Goal: Book appointment/travel/reservation

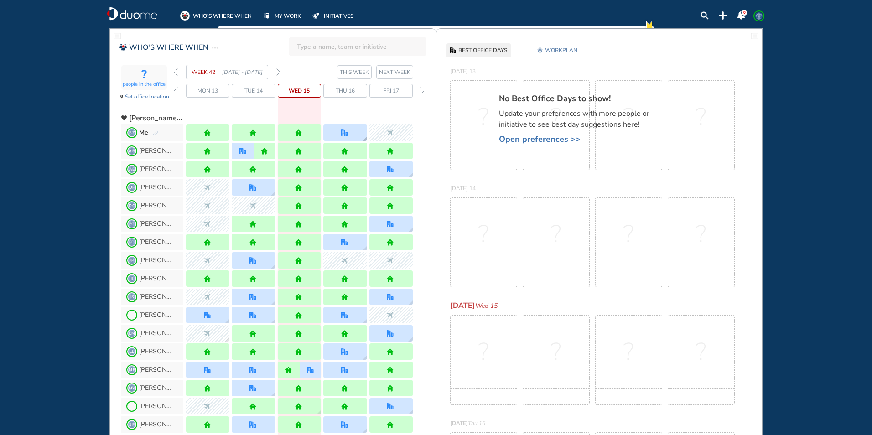
click at [350, 131] on div at bounding box center [344, 132] width 43 height 16
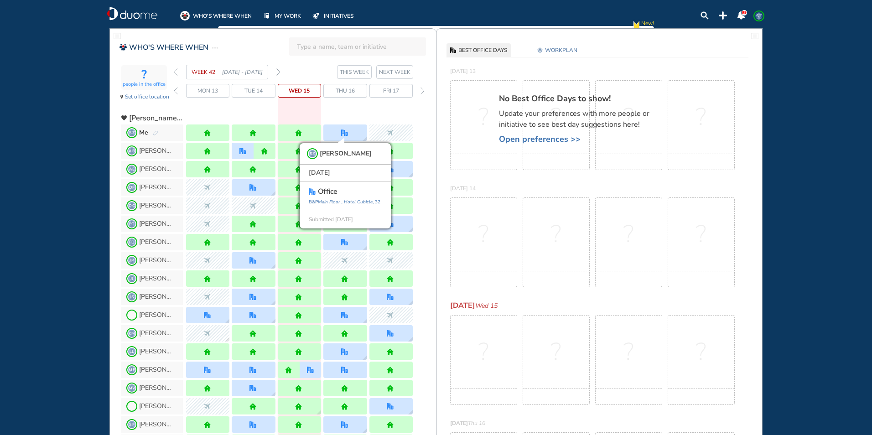
click at [278, 71] on img "forward week" at bounding box center [278, 71] width 4 height 7
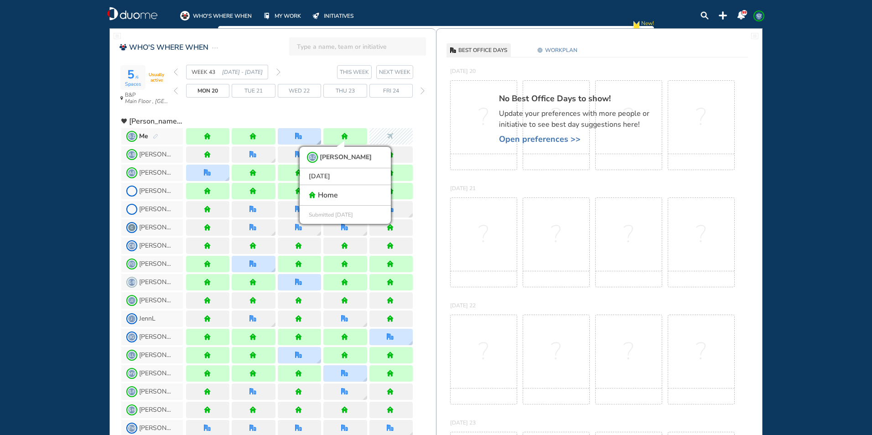
click at [303, 135] on div at bounding box center [299, 136] width 8 height 7
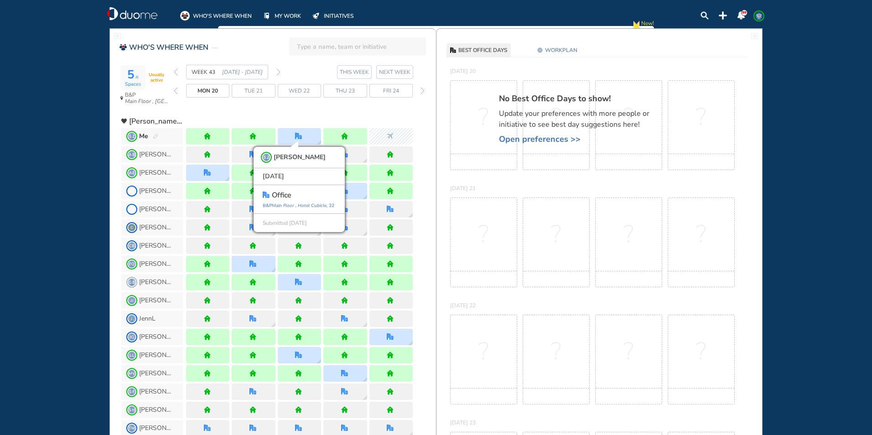
click at [279, 73] on img "forward week" at bounding box center [278, 71] width 4 height 7
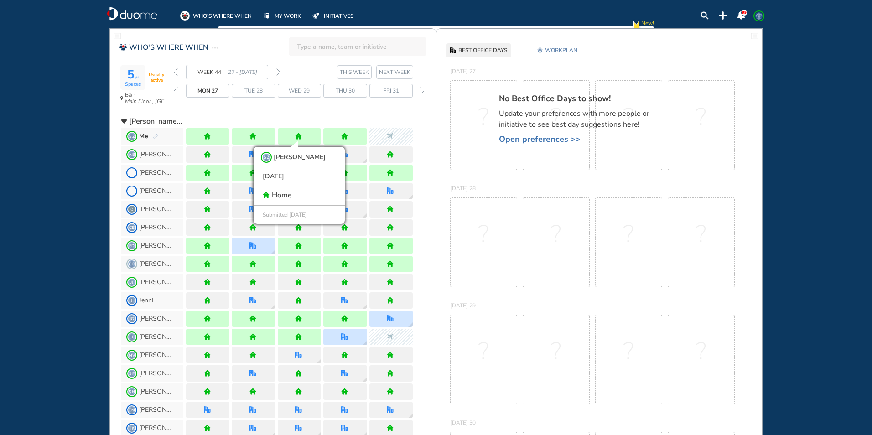
click at [279, 71] on img "forward week" at bounding box center [278, 71] width 4 height 7
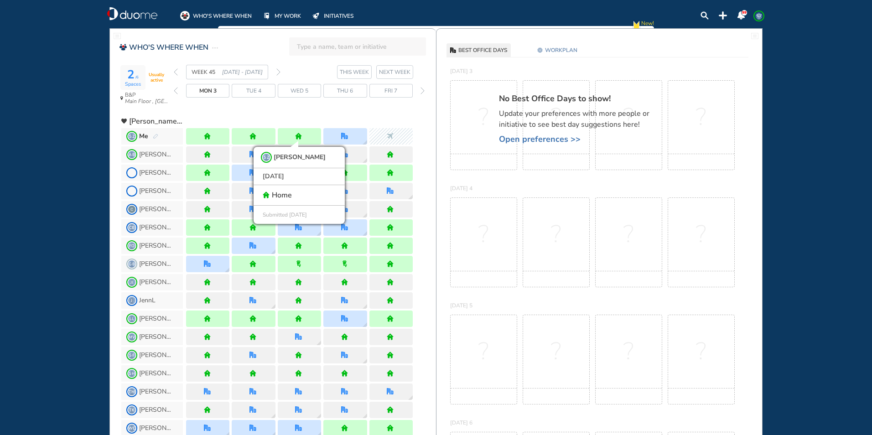
click at [353, 89] on div "Thu 6" at bounding box center [344, 91] width 43 height 14
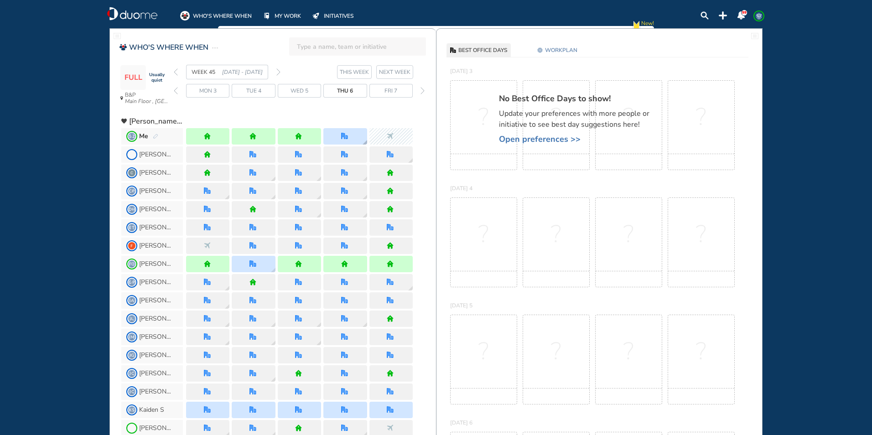
click at [351, 134] on div at bounding box center [344, 136] width 43 height 16
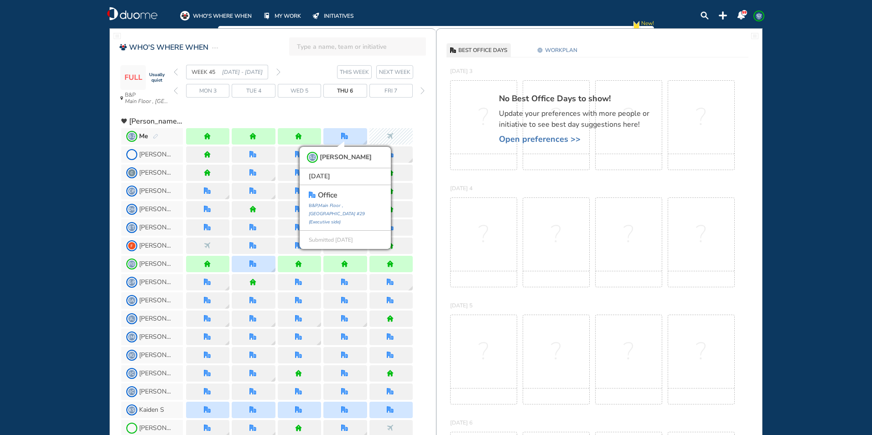
click at [277, 71] on img "forward week" at bounding box center [278, 71] width 4 height 7
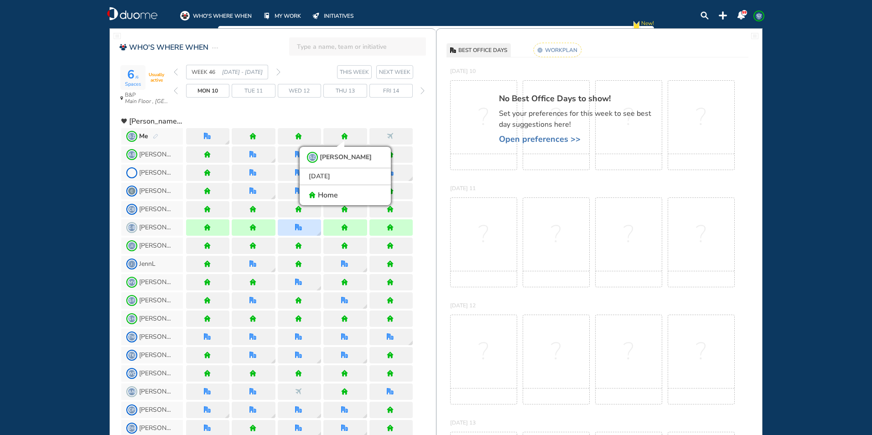
click at [554, 50] on rect at bounding box center [557, 50] width 48 height 14
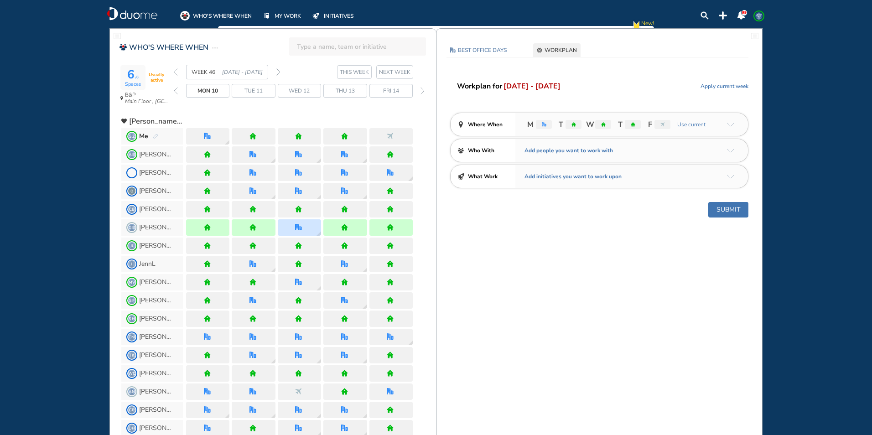
click at [731, 124] on img "arrow-down-a5b4c4" at bounding box center [730, 125] width 7 height 4
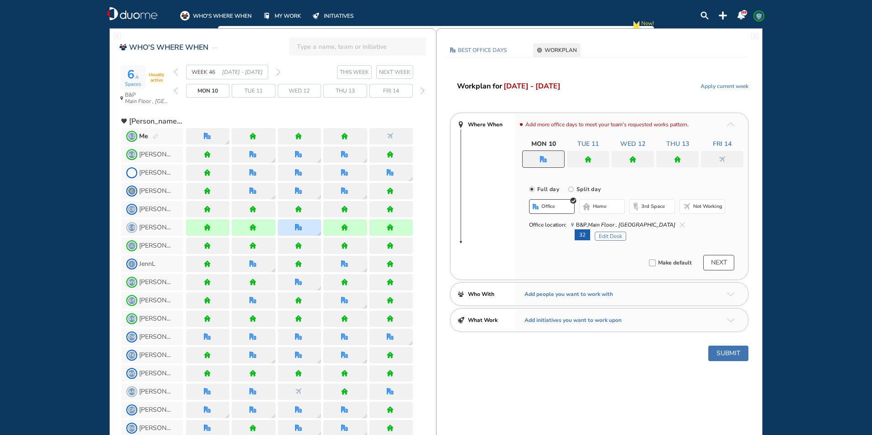
click at [678, 157] on img "home" at bounding box center [677, 159] width 7 height 7
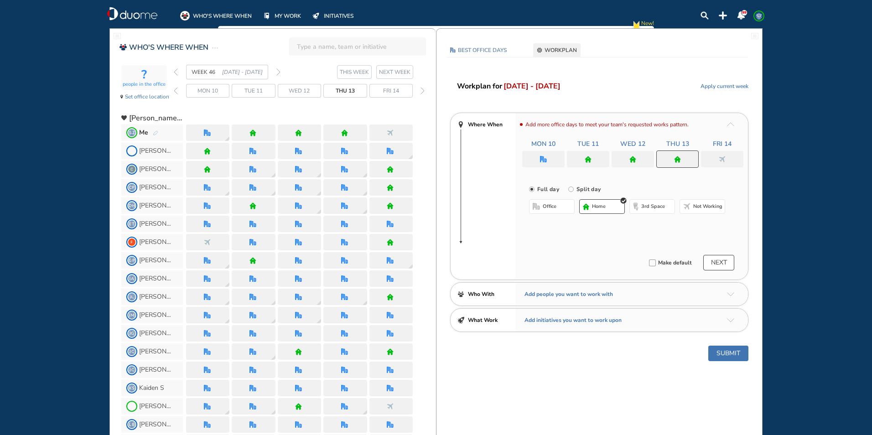
click at [557, 209] on button "office" at bounding box center [552, 206] width 46 height 15
click at [556, 222] on button "Select location" at bounding box center [553, 224] width 36 height 9
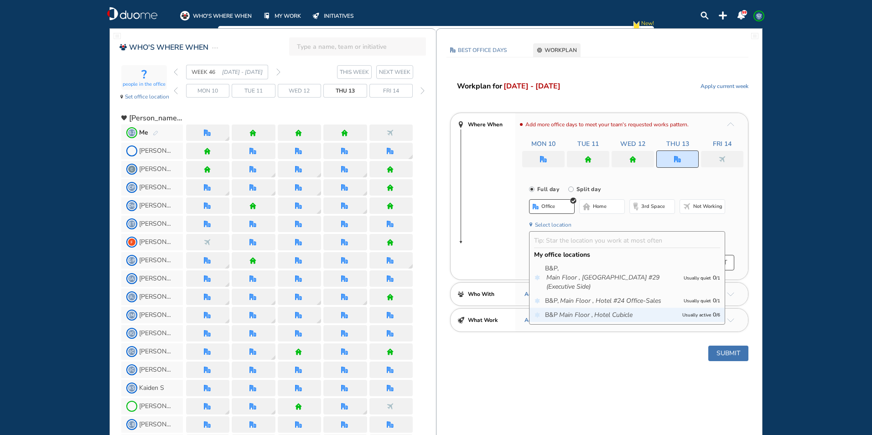
click at [578, 316] on icon "Main Floor ," at bounding box center [576, 314] width 34 height 9
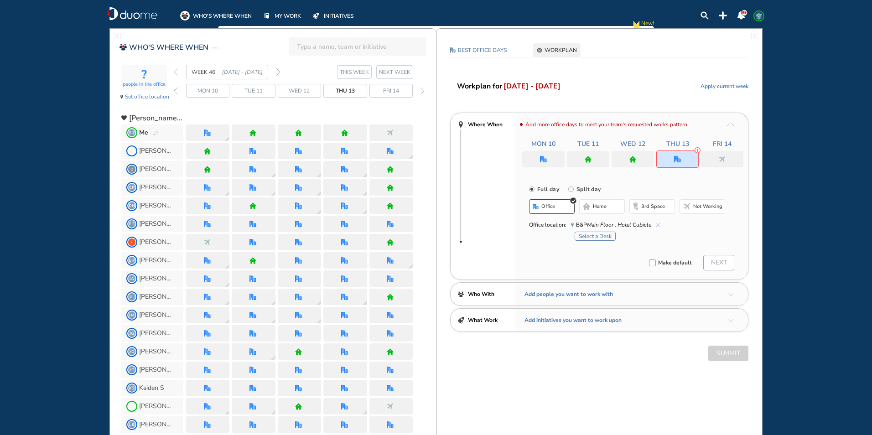
click at [604, 237] on button "Select a Desk" at bounding box center [594, 236] width 41 height 9
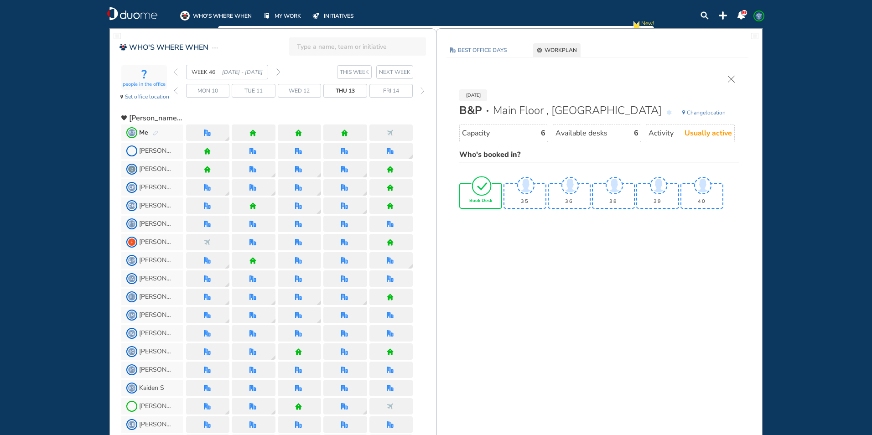
click at [484, 187] on img "tick-rounded-outline" at bounding box center [481, 185] width 21 height 21
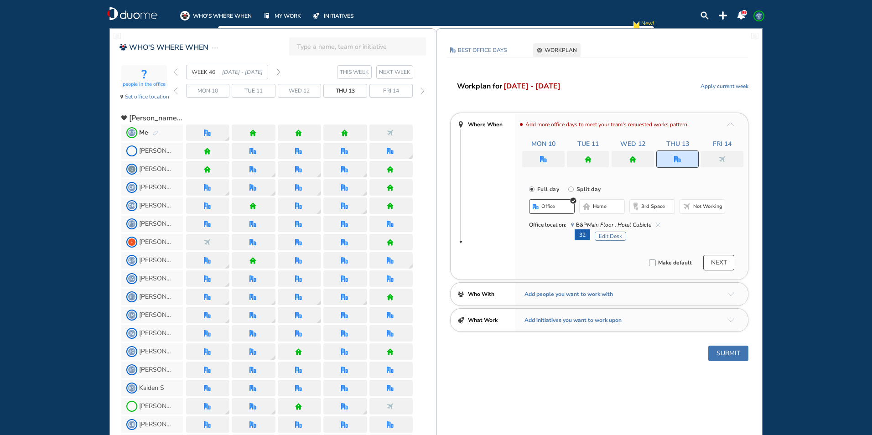
click at [545, 161] on img "office" at bounding box center [543, 159] width 7 height 7
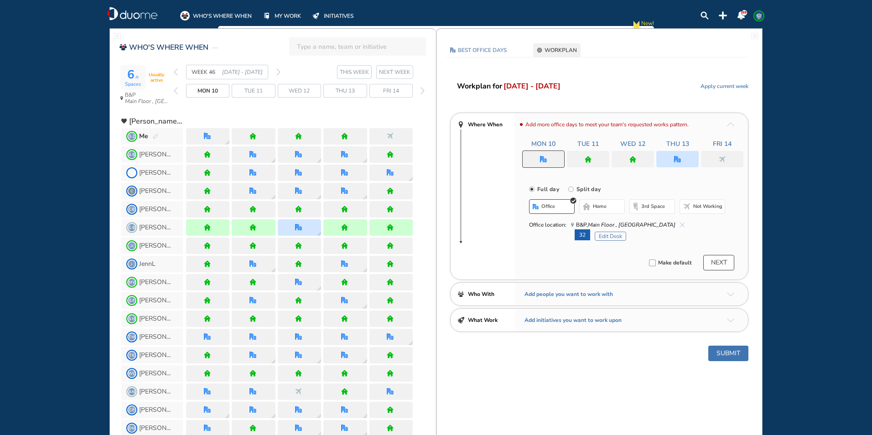
click at [680, 226] on img "cross-thin-blue" at bounding box center [682, 224] width 5 height 5
click at [617, 238] on button "Edit Desk" at bounding box center [610, 236] width 31 height 9
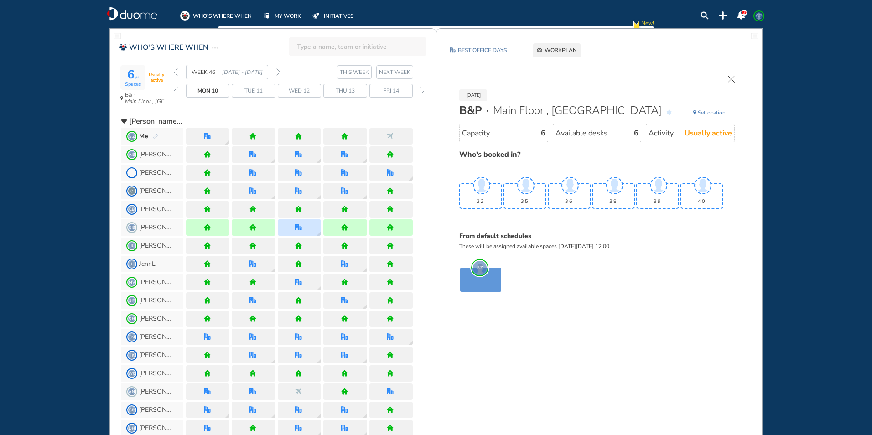
click at [732, 80] on img "cross-thin" at bounding box center [731, 79] width 7 height 7
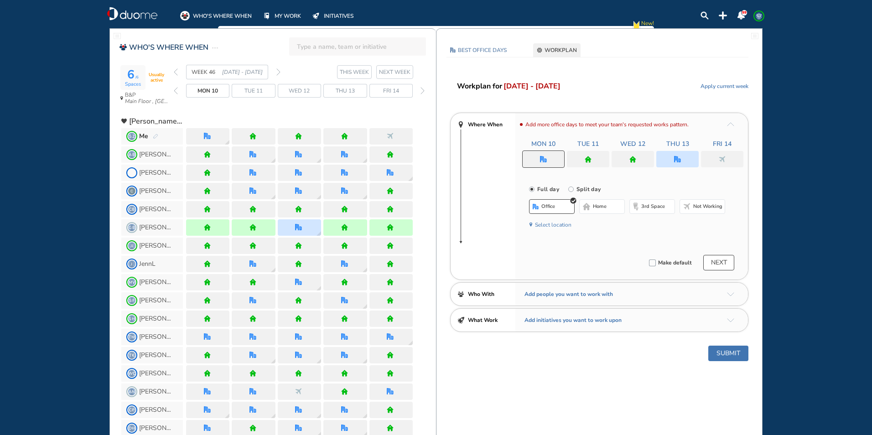
click at [591, 206] on button "home" at bounding box center [602, 206] width 46 height 15
click at [551, 207] on span "office" at bounding box center [550, 206] width 14 height 7
click at [549, 157] on div at bounding box center [543, 158] width 42 height 17
click at [560, 222] on button "Select location" at bounding box center [553, 224] width 36 height 9
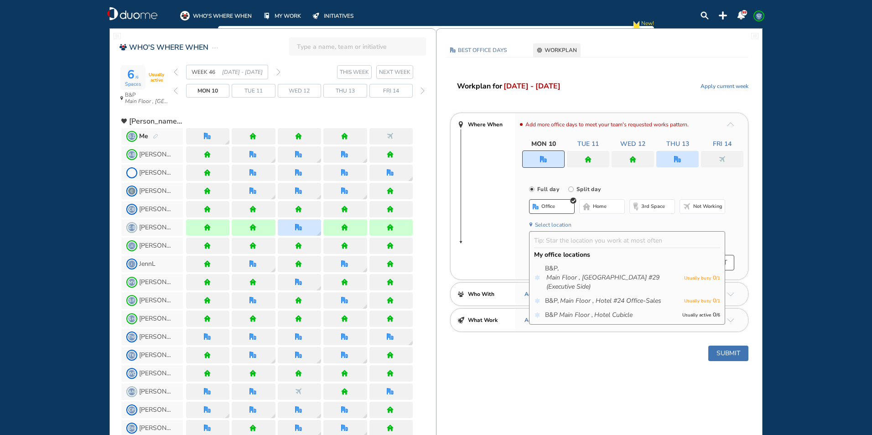
click at [560, 222] on button "Select location" at bounding box center [553, 224] width 36 height 9
click at [591, 204] on button "home" at bounding box center [602, 206] width 46 height 15
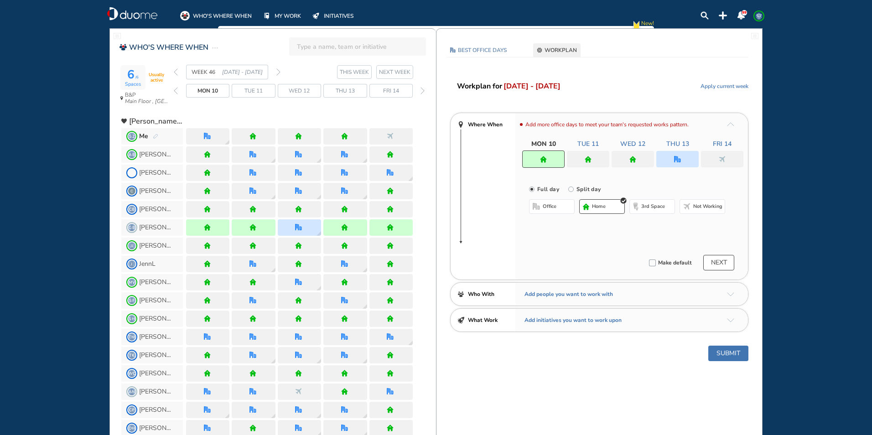
click at [593, 155] on div at bounding box center [588, 159] width 42 height 16
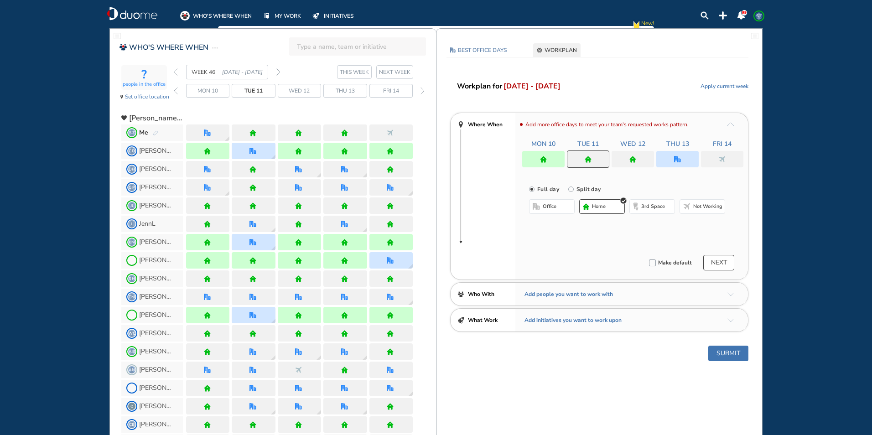
click at [555, 204] on span "office" at bounding box center [550, 206] width 14 height 7
click at [595, 160] on div at bounding box center [588, 158] width 42 height 17
click at [595, 202] on button "home" at bounding box center [602, 206] width 46 height 15
click at [630, 155] on div at bounding box center [632, 159] width 42 height 16
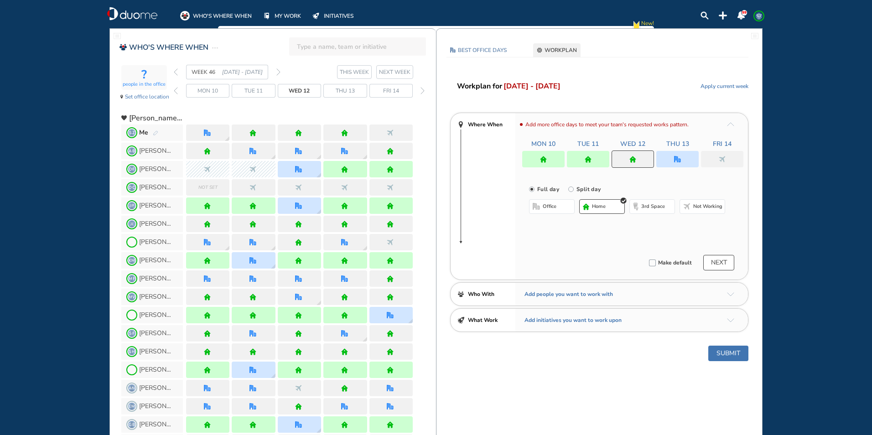
click at [608, 207] on button "home" at bounding box center [602, 206] width 46 height 15
click at [693, 158] on div at bounding box center [677, 159] width 42 height 16
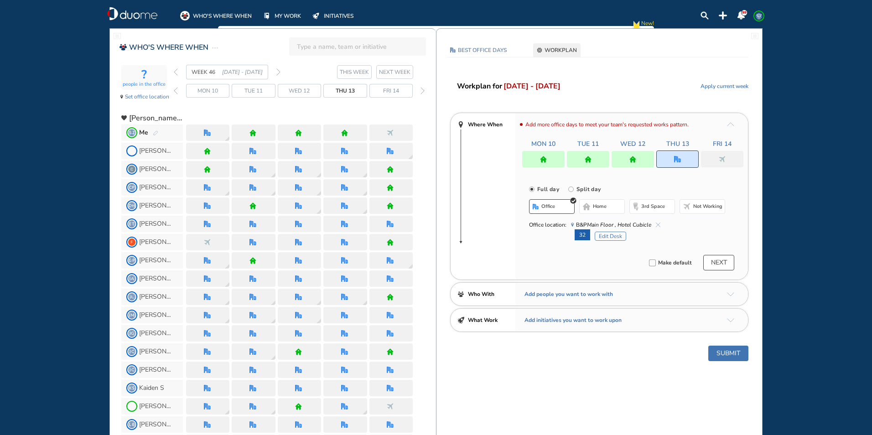
click at [722, 357] on button "Submit" at bounding box center [728, 354] width 40 height 16
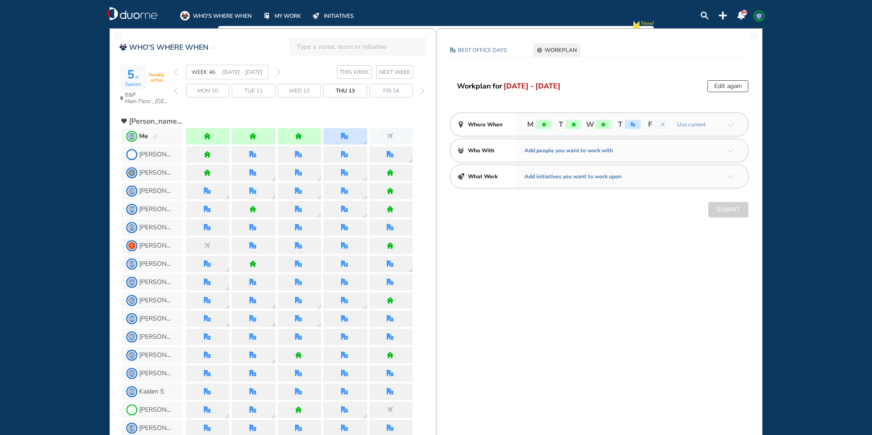
click at [734, 86] on div "Edit again" at bounding box center [727, 86] width 41 height 12
click at [731, 125] on img "arrow-down-a5b4c4" at bounding box center [730, 125] width 7 height 4
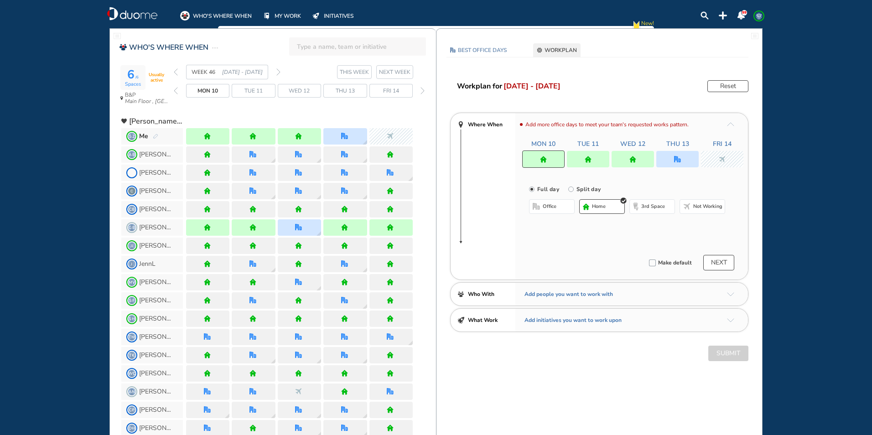
click at [725, 154] on div at bounding box center [722, 159] width 42 height 16
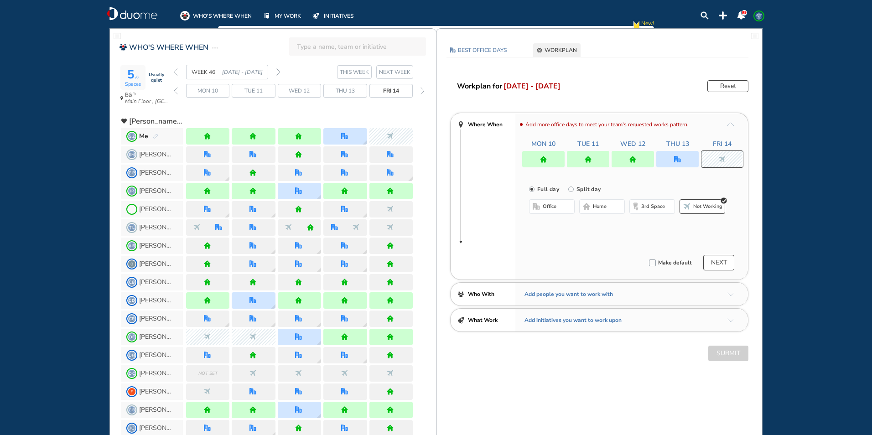
click at [563, 209] on button "office" at bounding box center [552, 206] width 46 height 15
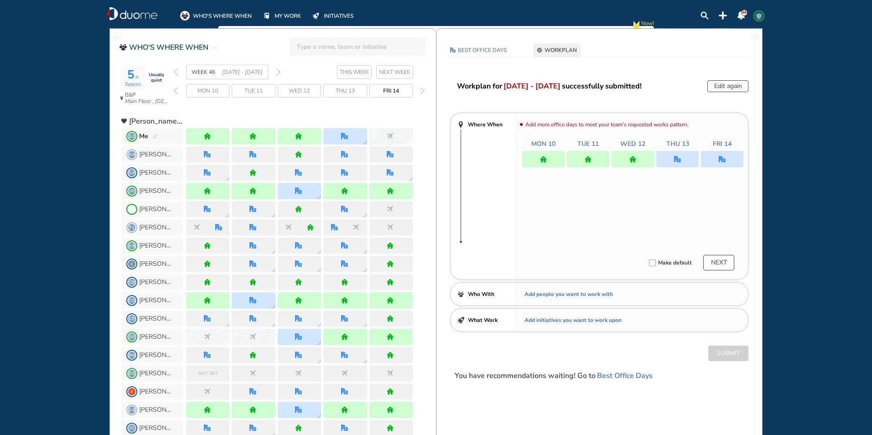
click at [657, 225] on div "Add more office days to meet your team's requested works pattern. Mon 10 Tue 11…" at bounding box center [631, 196] width 233 height 166
click at [720, 159] on img "office" at bounding box center [722, 159] width 7 height 7
click at [655, 224] on span "B&P Main Floor , Hotel Cubicle" at bounding box center [615, 224] width 89 height 9
click at [658, 224] on img "cross-thin-blue" at bounding box center [658, 224] width 5 height 5
click at [701, 206] on span "Not working" at bounding box center [707, 206] width 29 height 7
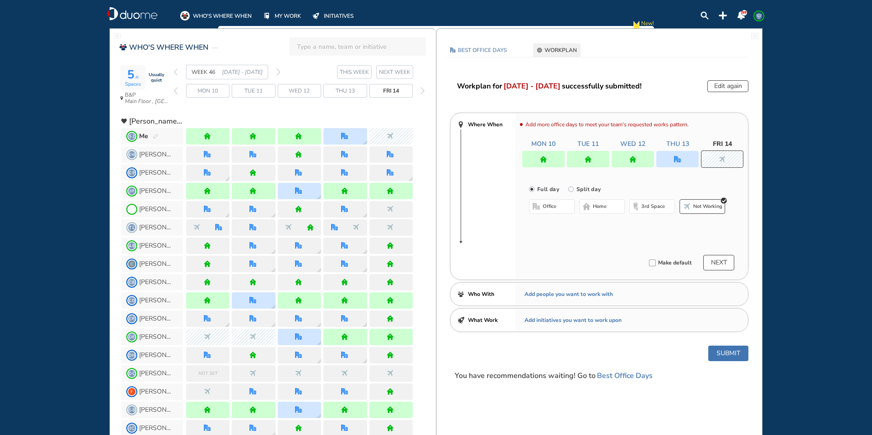
click at [734, 352] on button "Submit" at bounding box center [728, 354] width 40 height 16
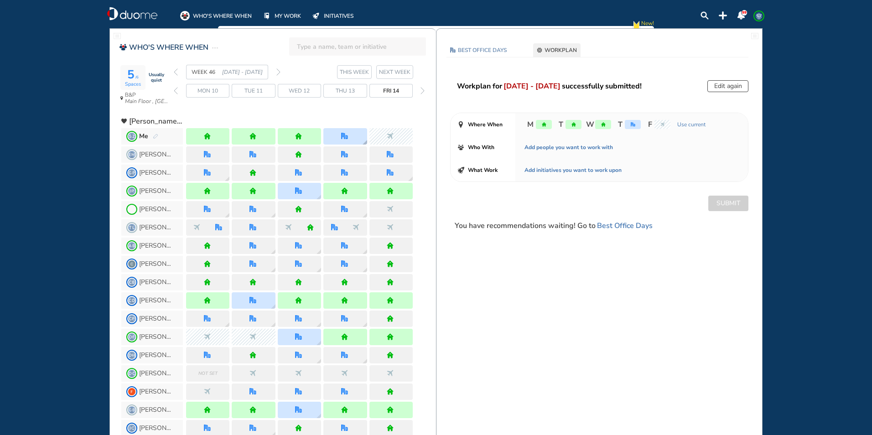
click at [349, 129] on div at bounding box center [344, 136] width 43 height 16
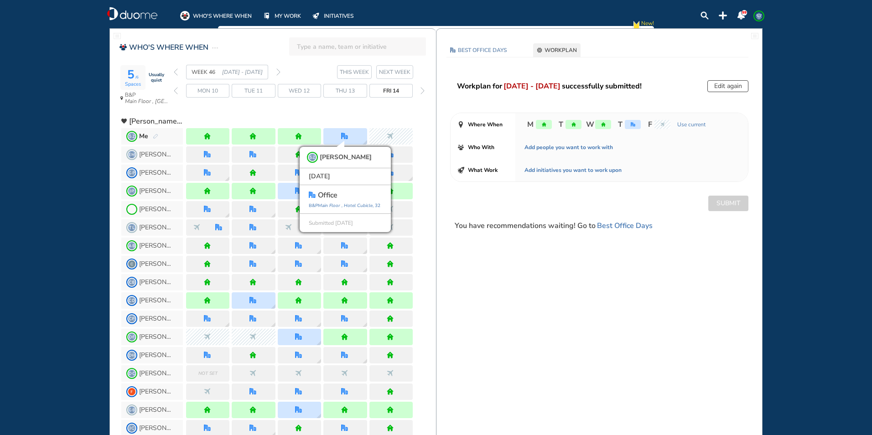
click at [173, 70] on div "5 /6 Spaces Usually quiet B&P Main Floor , Hotel Cubicle WEEK 46 [DATE] - [DATE…" at bounding box center [278, 87] width 315 height 45
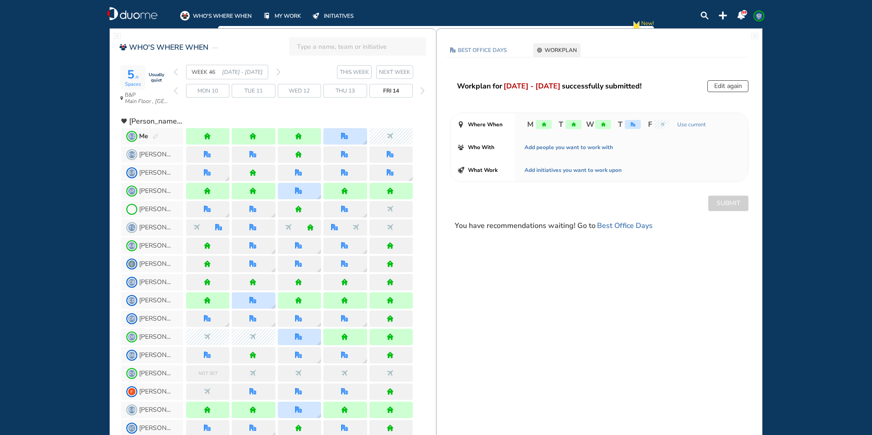
click at [175, 72] on img "back week" at bounding box center [176, 71] width 4 height 7
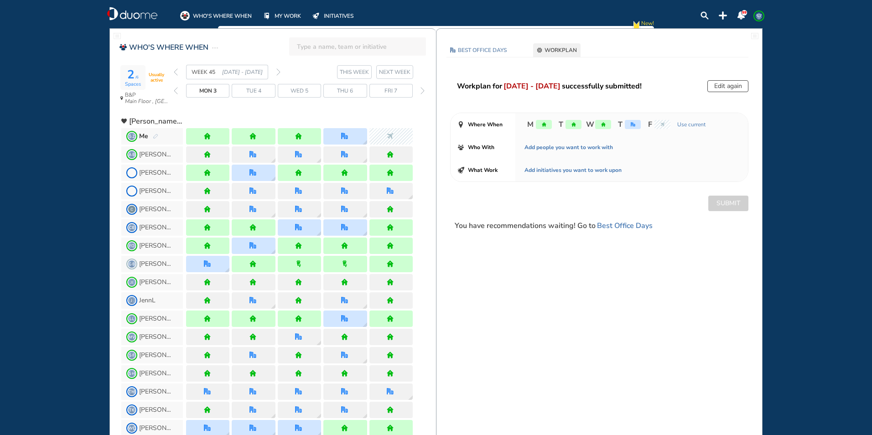
click at [279, 72] on img "forward week" at bounding box center [278, 71] width 4 height 7
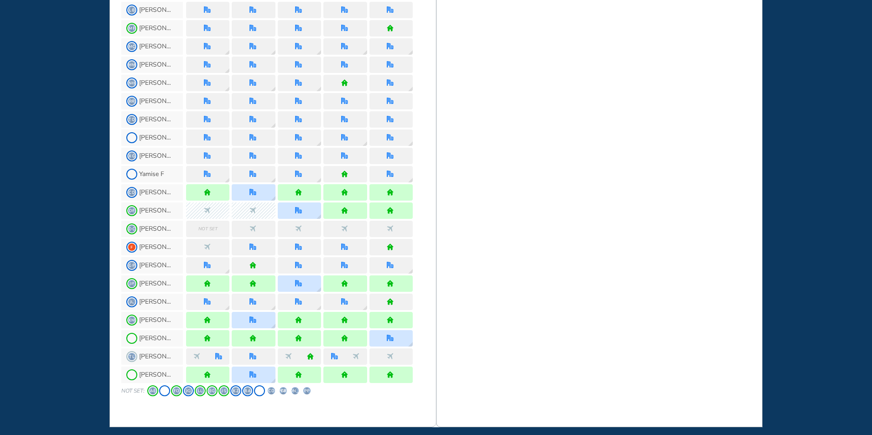
scroll to position [606, 0]
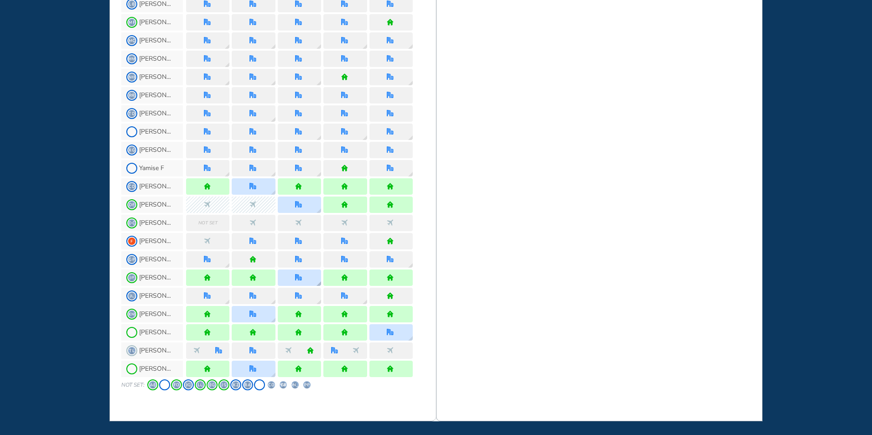
click at [304, 278] on div at bounding box center [299, 277] width 43 height 16
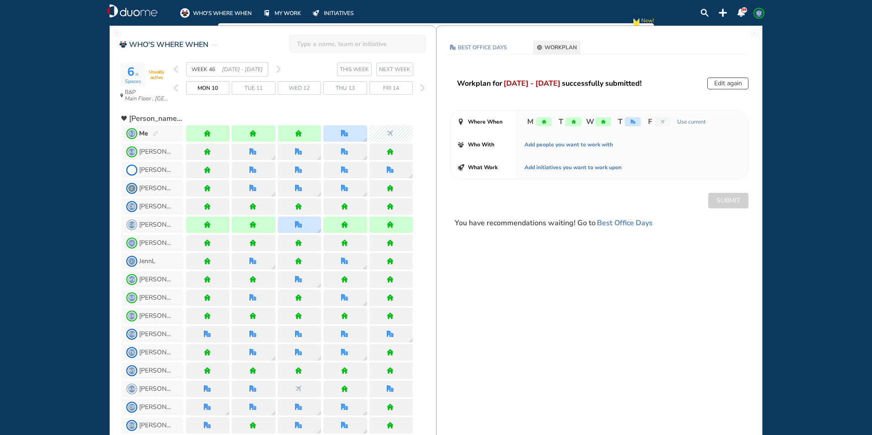
scroll to position [0, 0]
